Goal: Information Seeking & Learning: Learn about a topic

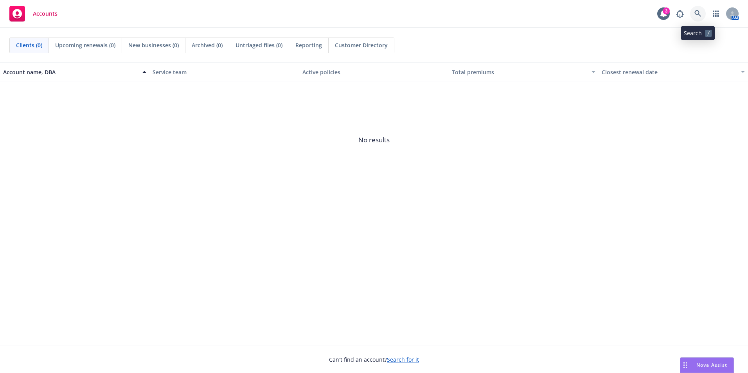
click at [697, 12] on icon at bounding box center [698, 13] width 7 height 7
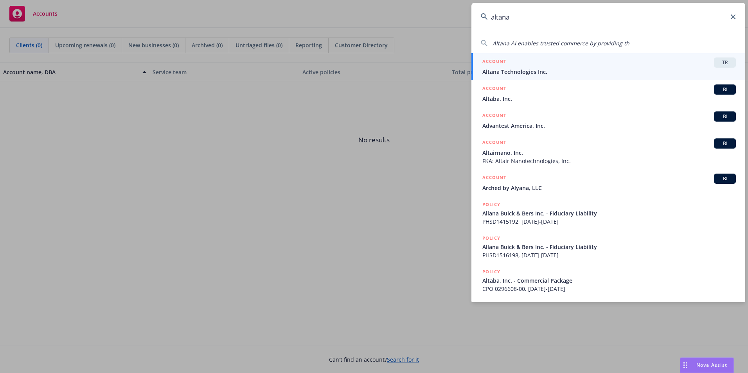
type input "altana"
click at [594, 67] on div "ACCOUNT TR" at bounding box center [609, 63] width 254 height 10
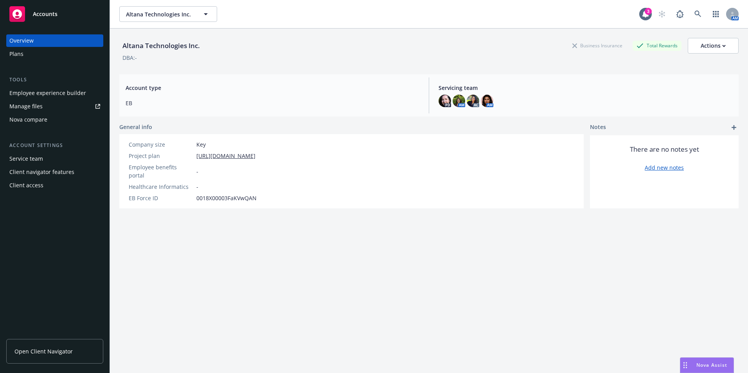
click at [25, 353] on span "Open Client Navigator" at bounding box center [43, 351] width 58 height 8
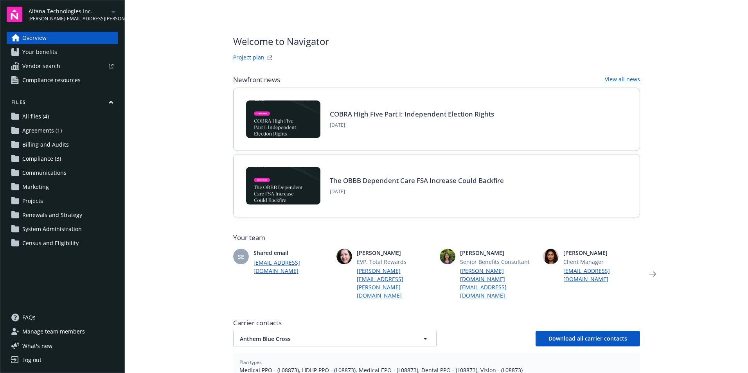
click at [56, 54] on span "Your benefits" at bounding box center [39, 52] width 35 height 13
